Goal: Transaction & Acquisition: Download file/media

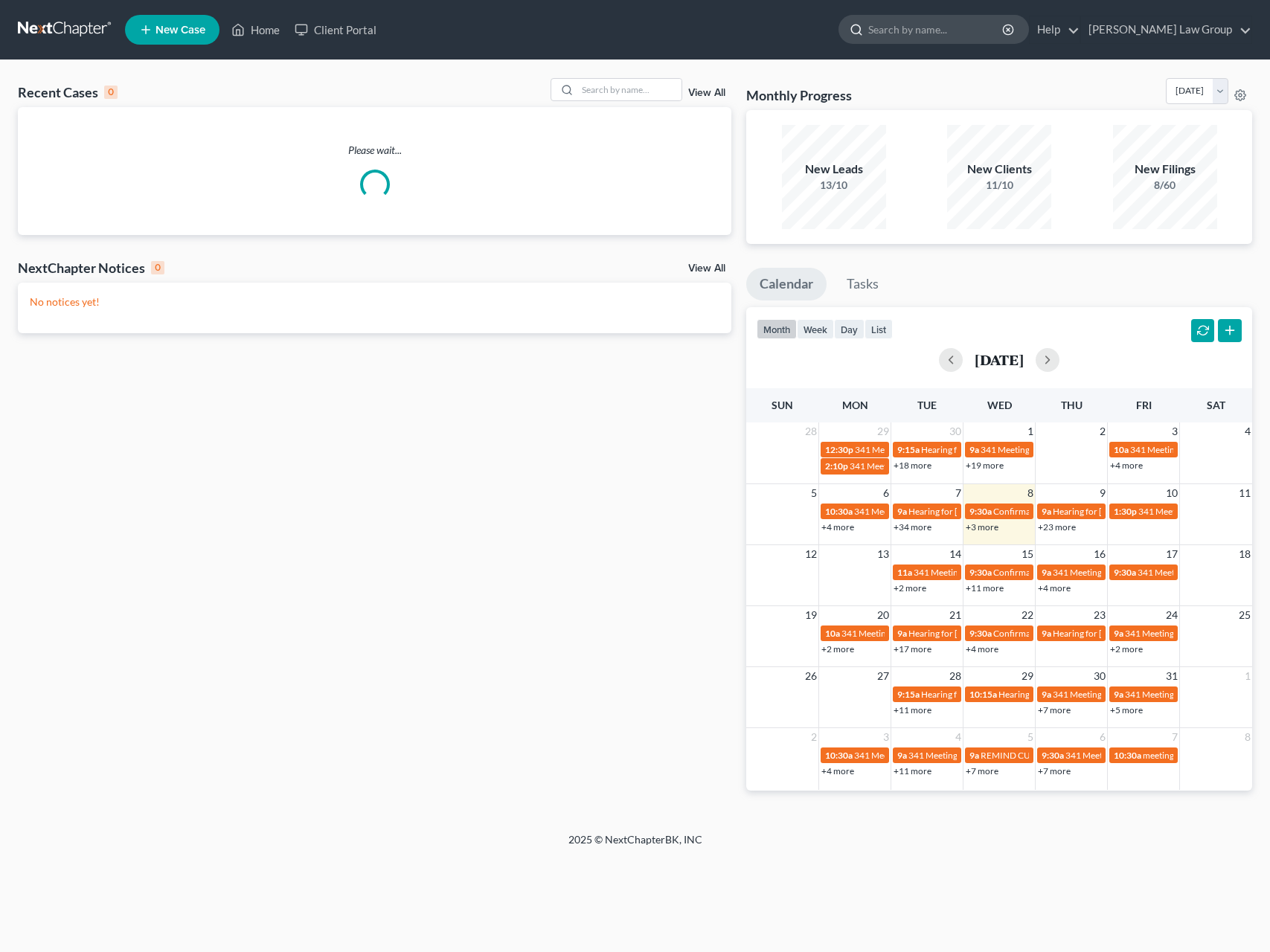
click at [943, 31] on input "search" at bounding box center [936, 29] width 136 height 27
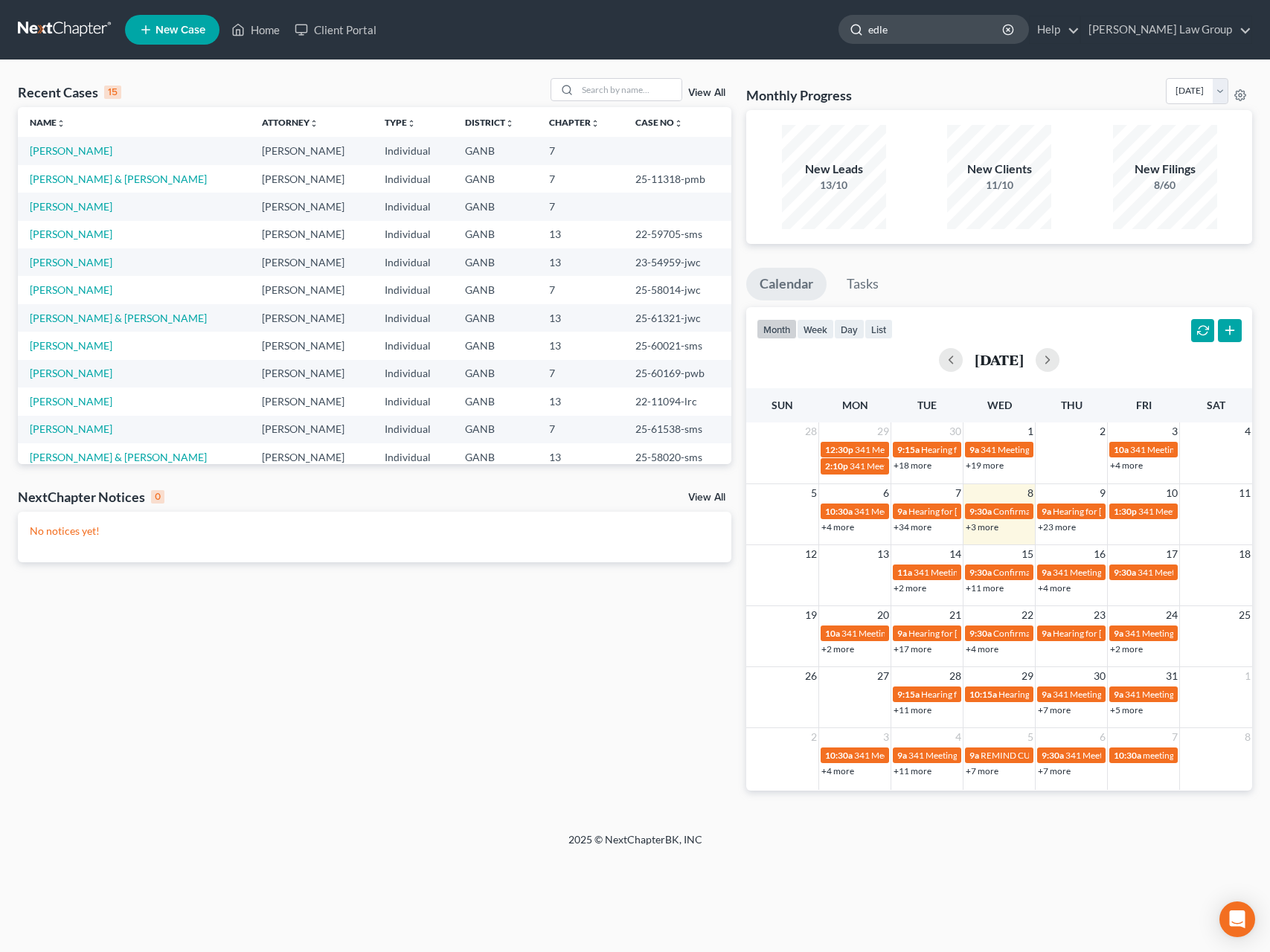
type input "edler"
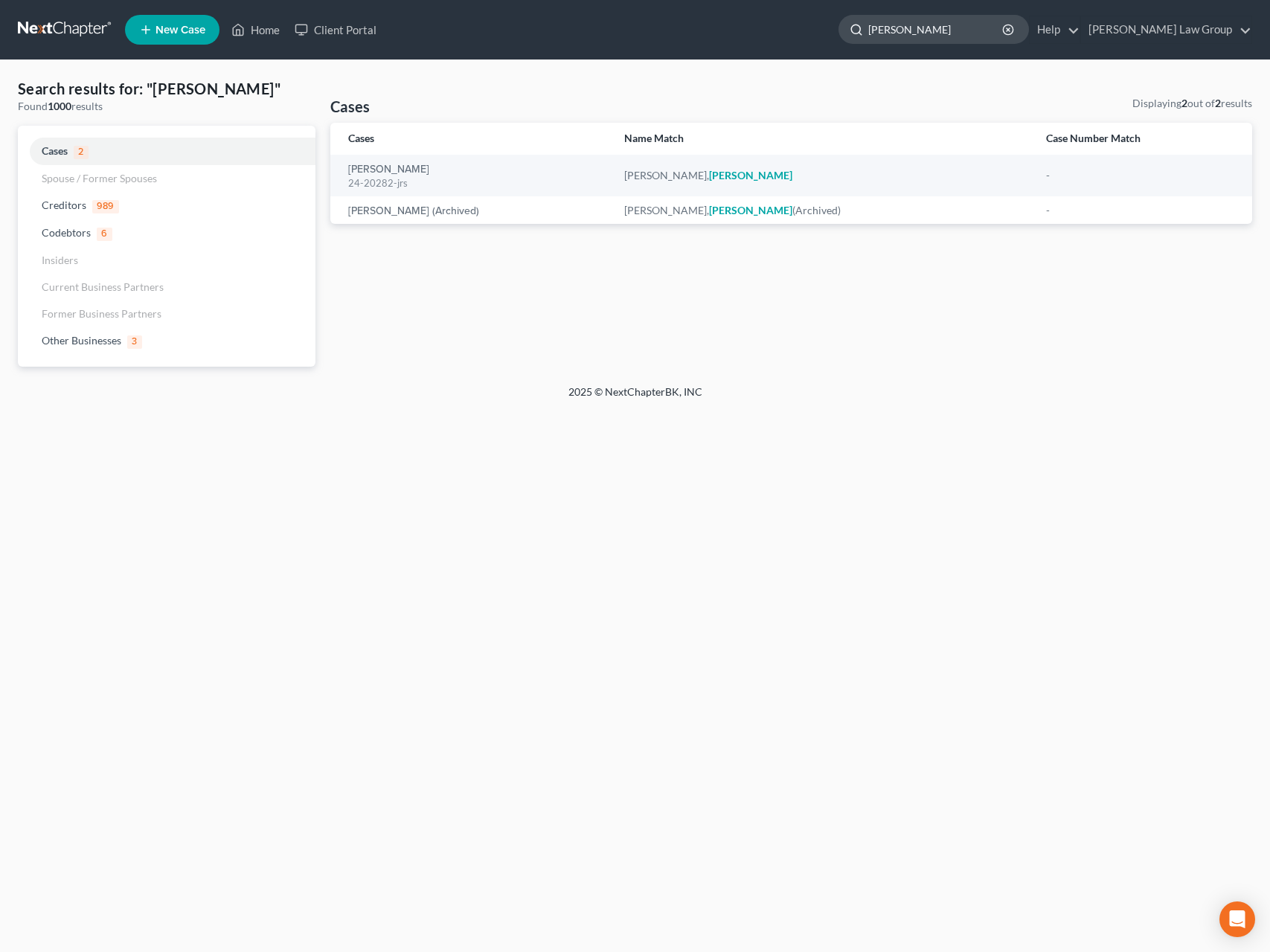
click at [988, 34] on input "edler" at bounding box center [936, 29] width 136 height 27
drag, startPoint x: 988, startPoint y: 34, endPoint x: 892, endPoint y: 24, distance: 96.5
click at [892, 24] on input "edler" at bounding box center [936, 29] width 136 height 27
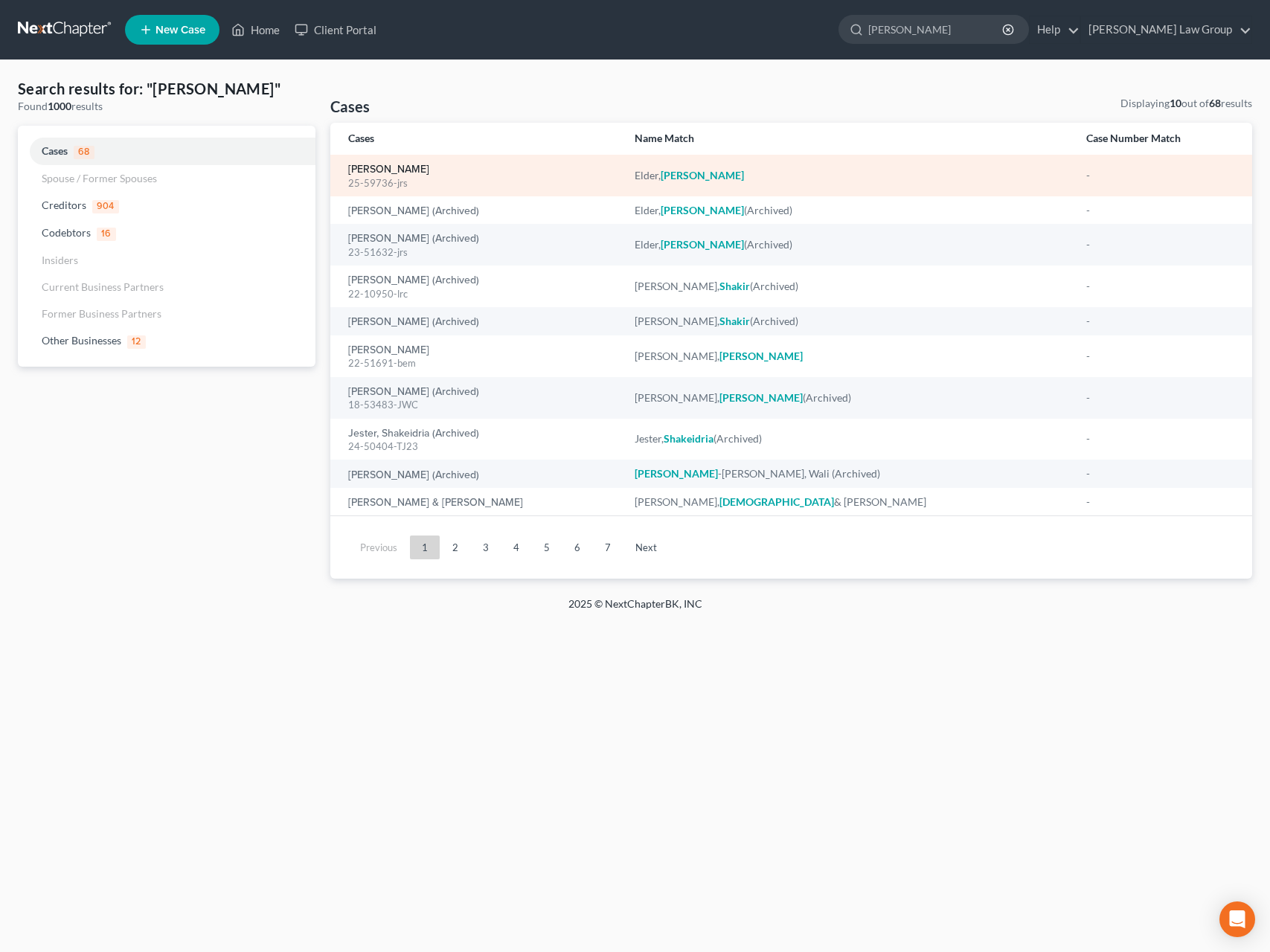
type input "Shakiya"
click at [407, 174] on link "Elder, Shakiya" at bounding box center [388, 169] width 81 height 10
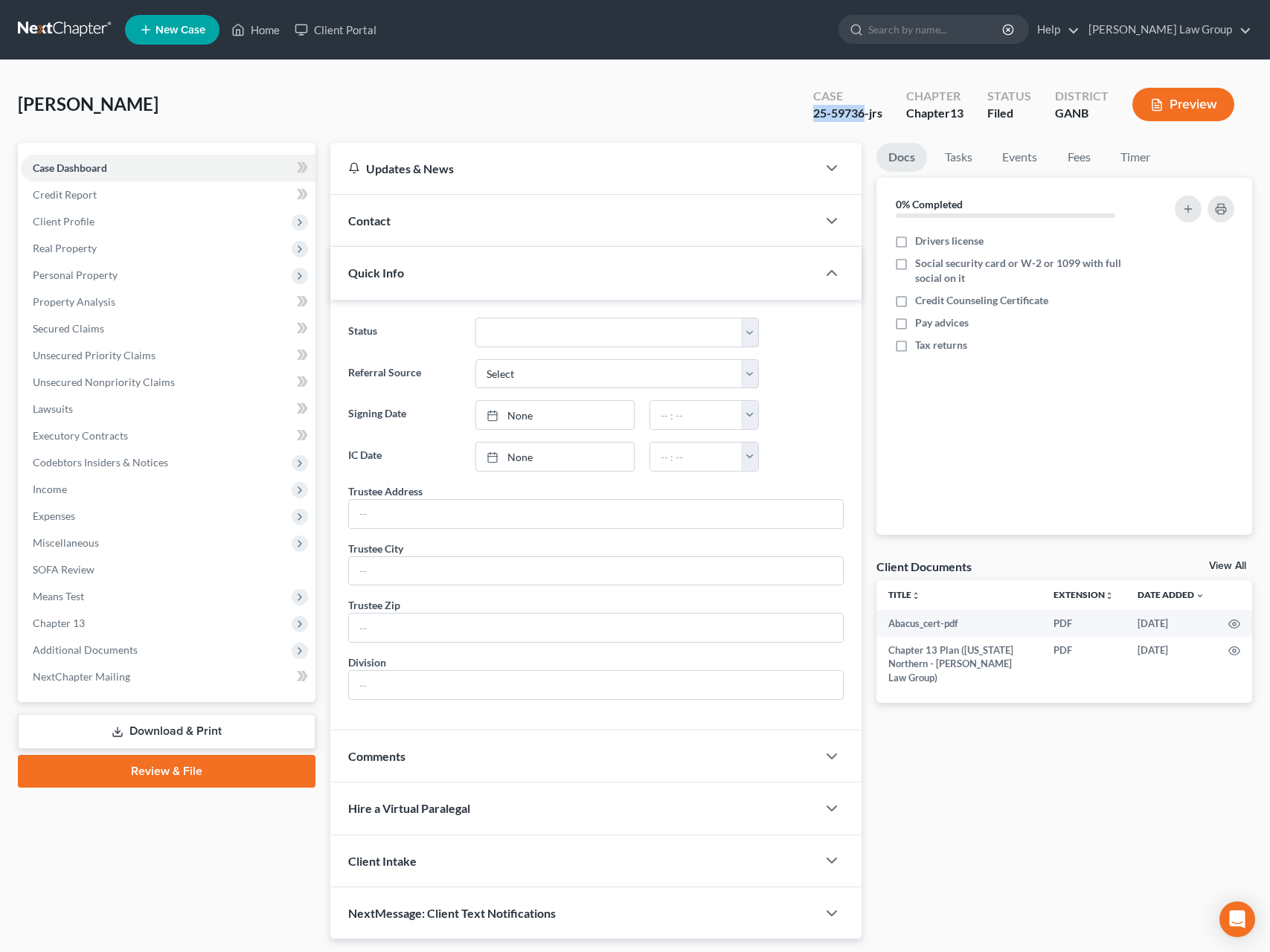
drag, startPoint x: 864, startPoint y: 118, endPoint x: 796, endPoint y: 116, distance: 68.0
click at [796, 116] on div "Case 25-59736-jrs Chapter Chapter 13 Status Filed District GANB Preview" at bounding box center [1023, 105] width 457 height 53
copy div "25-59736"
click at [688, 102] on div "Elder, Shakiya Upgraded Case 25-59736-jrs Chapter Chapter 13 Status Filed Distr…" at bounding box center [635, 110] width 1233 height 65
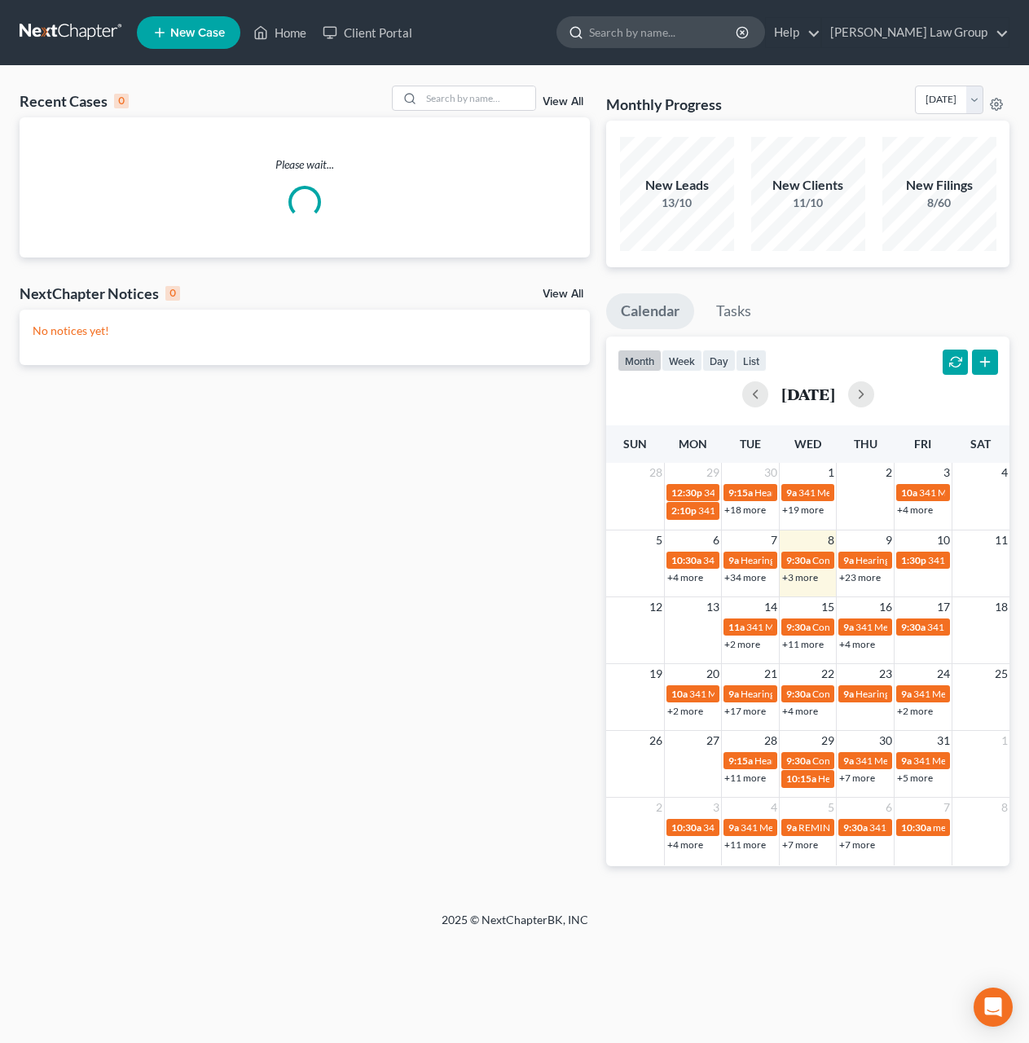
click at [738, 33] on input "search" at bounding box center [663, 32] width 149 height 30
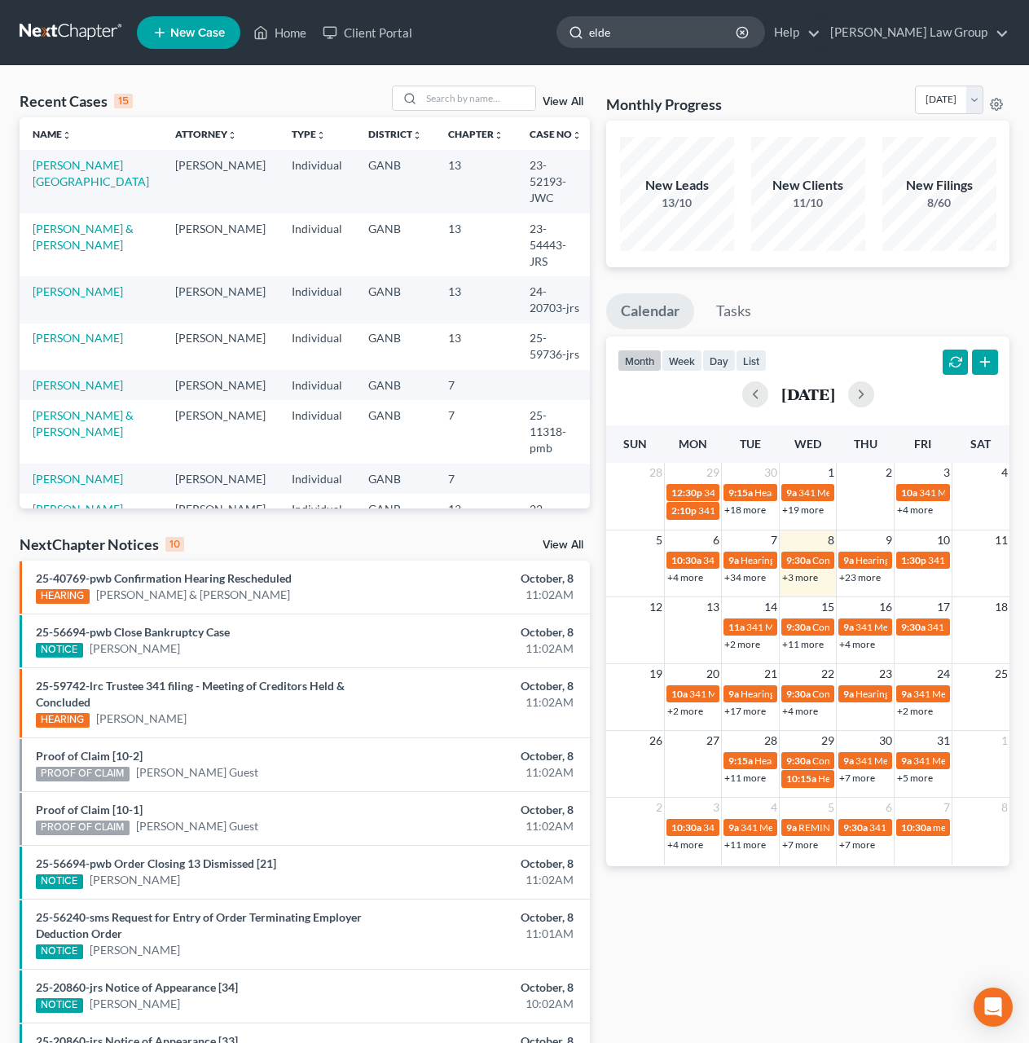
type input "elder"
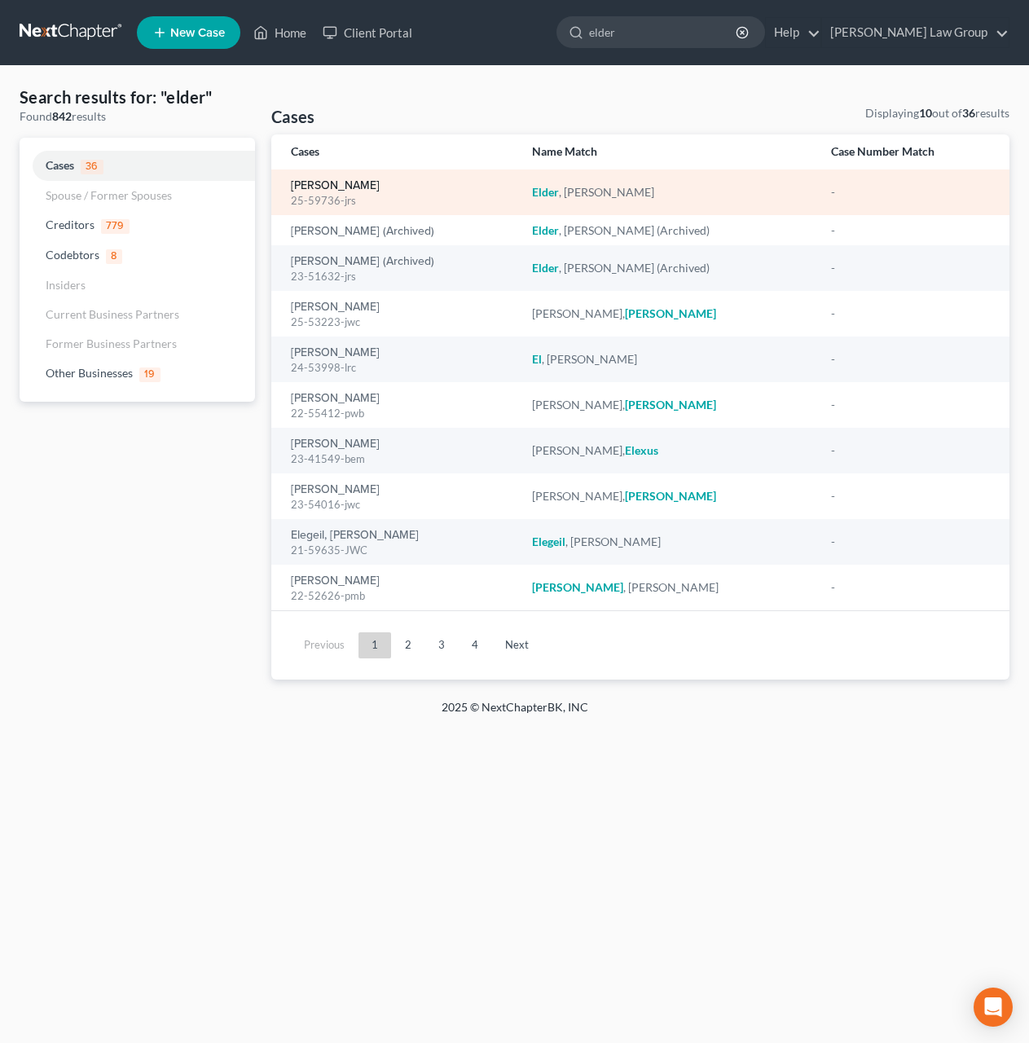
click at [324, 185] on link "[PERSON_NAME]" at bounding box center [335, 185] width 89 height 11
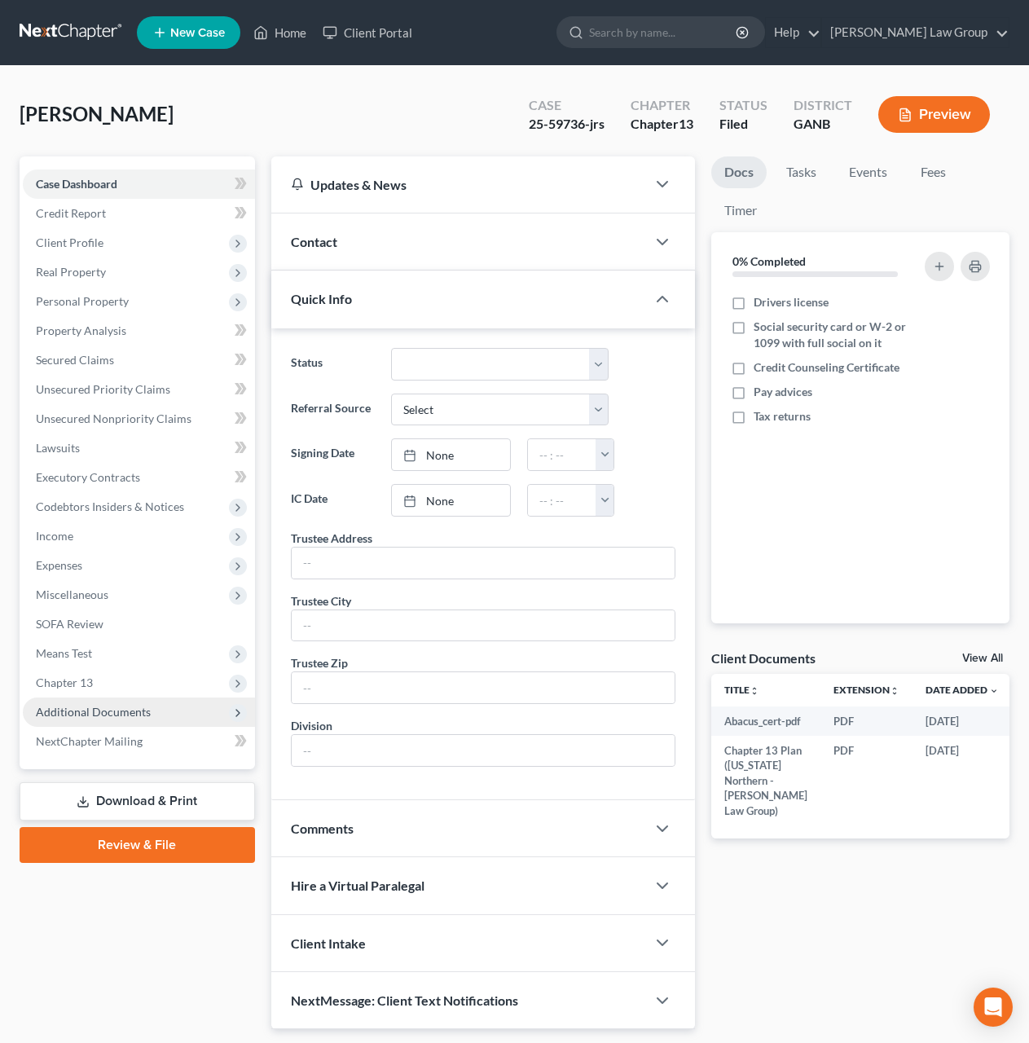
click at [160, 718] on span "Additional Documents" at bounding box center [139, 711] width 232 height 29
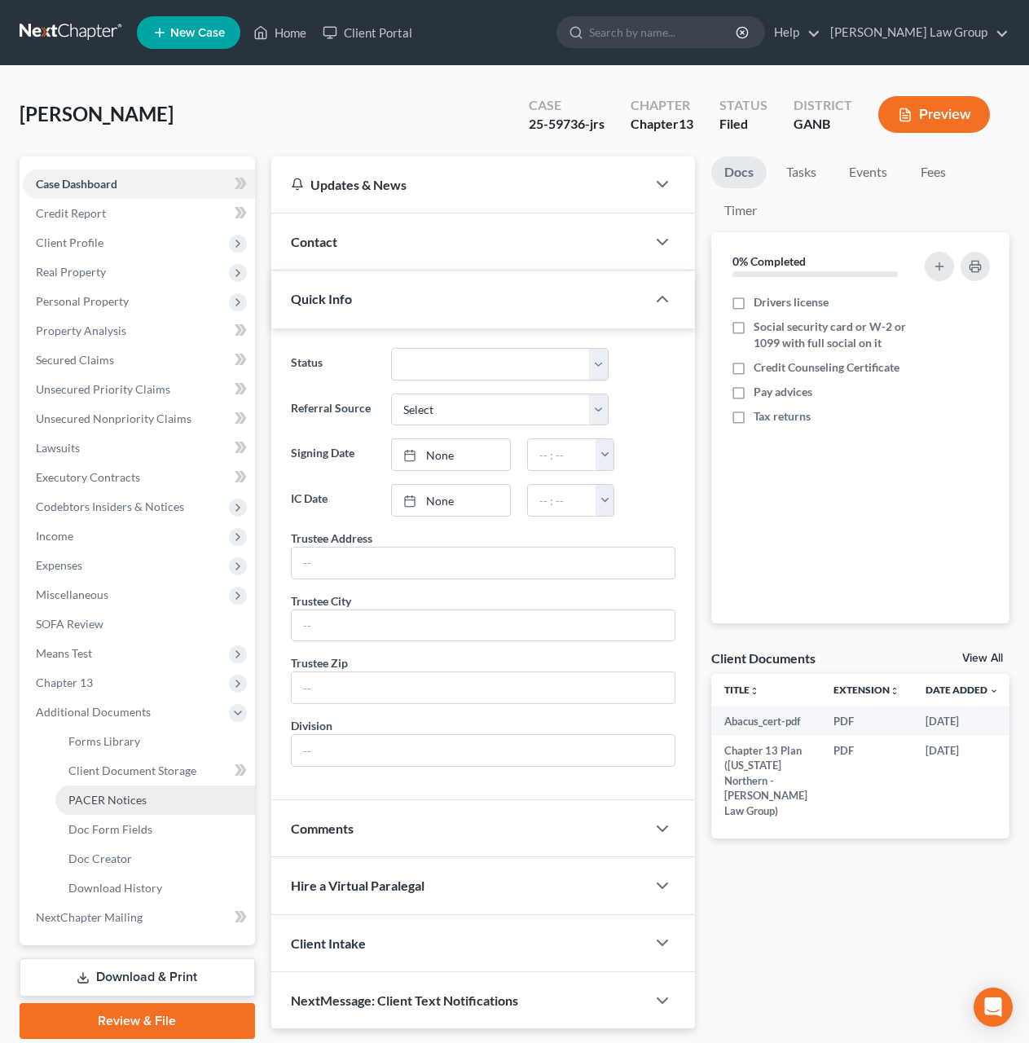
drag, startPoint x: 165, startPoint y: 801, endPoint x: 231, endPoint y: 787, distance: 67.4
click at [164, 801] on link "PACER Notices" at bounding box center [155, 799] width 200 height 29
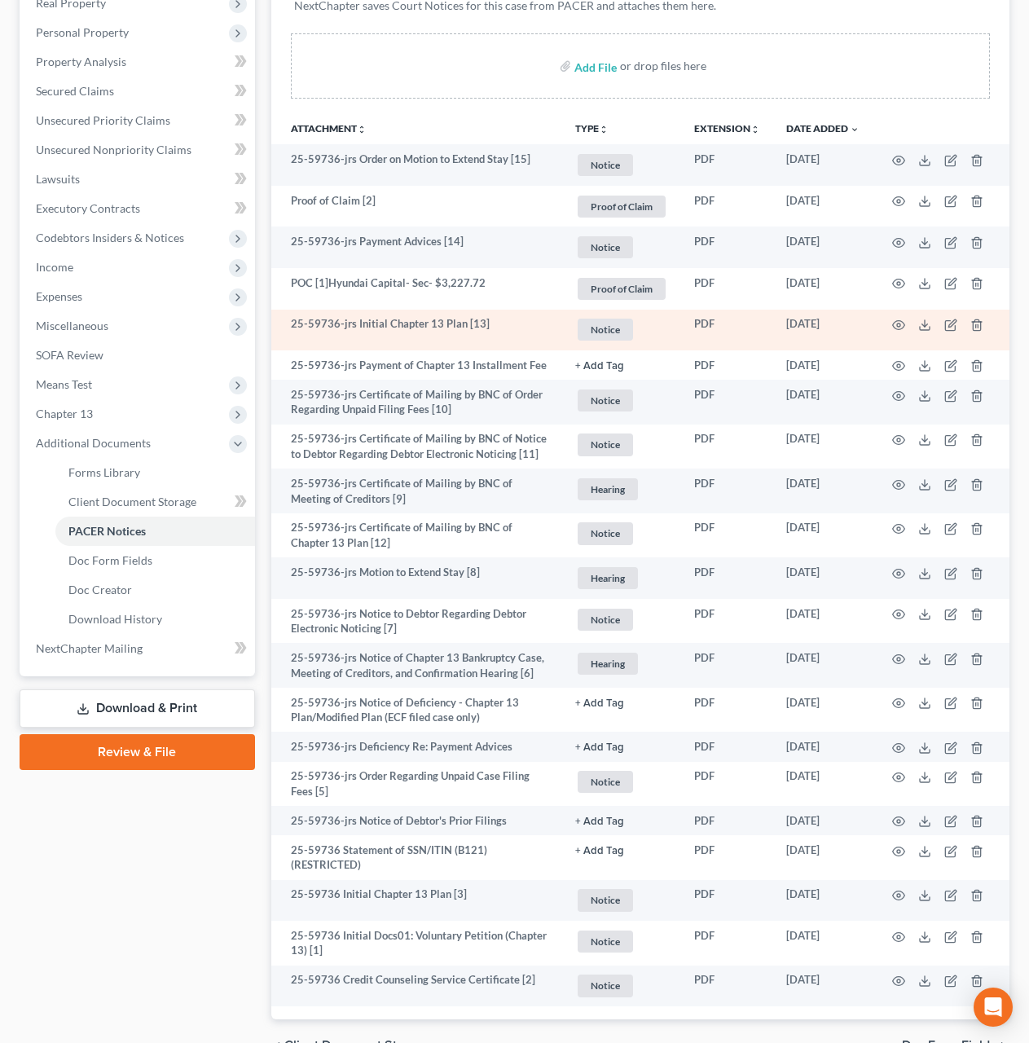
scroll to position [362, 0]
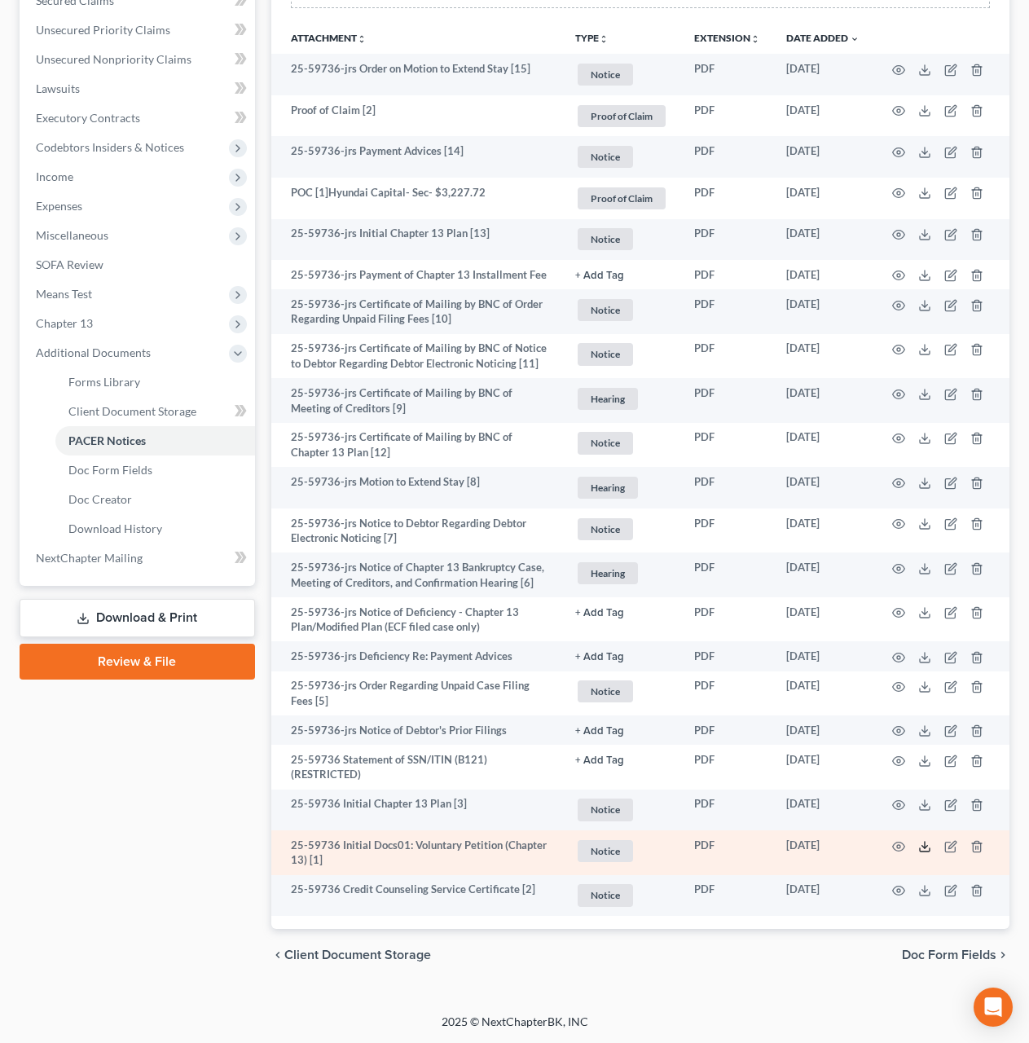
click at [926, 842] on icon at bounding box center [924, 846] width 13 height 13
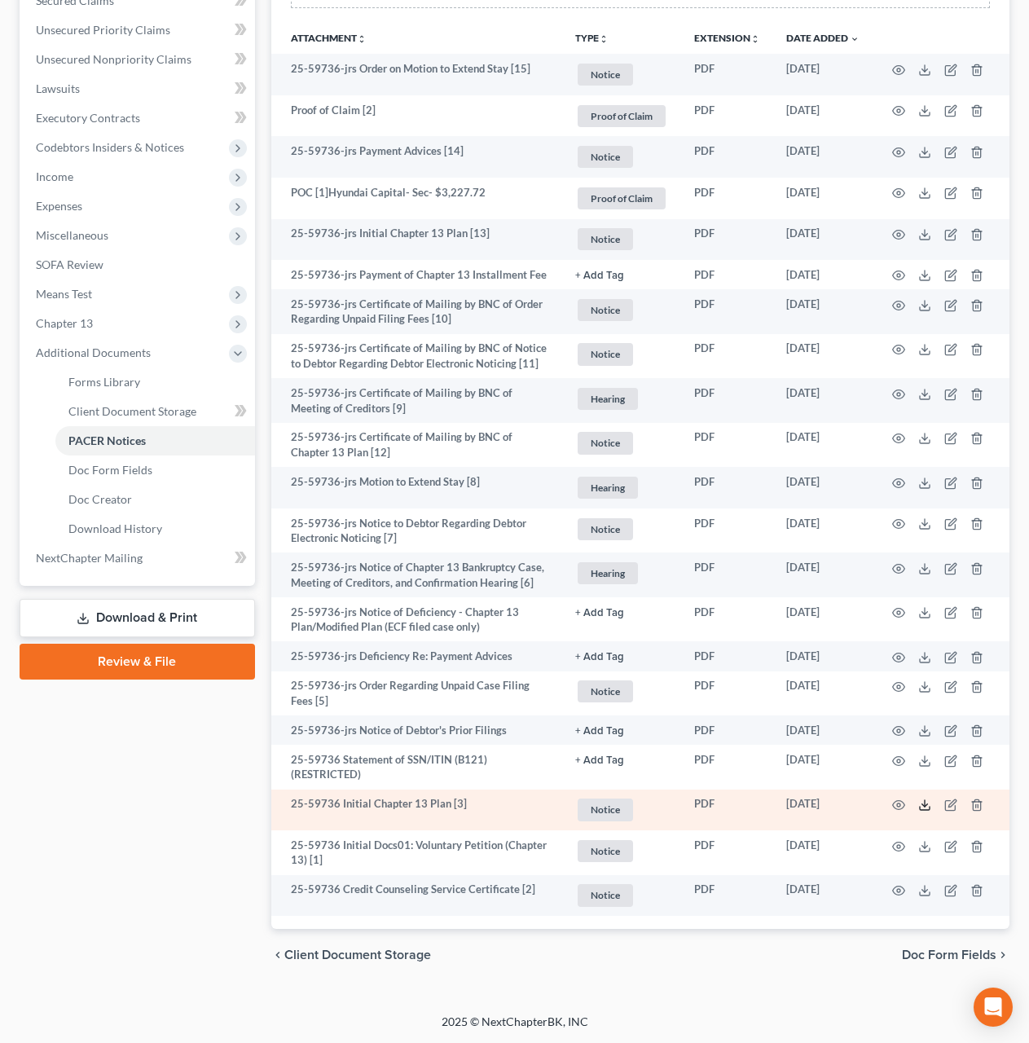
click at [930, 809] on icon at bounding box center [924, 804] width 13 height 13
